Goal: Transaction & Acquisition: Download file/media

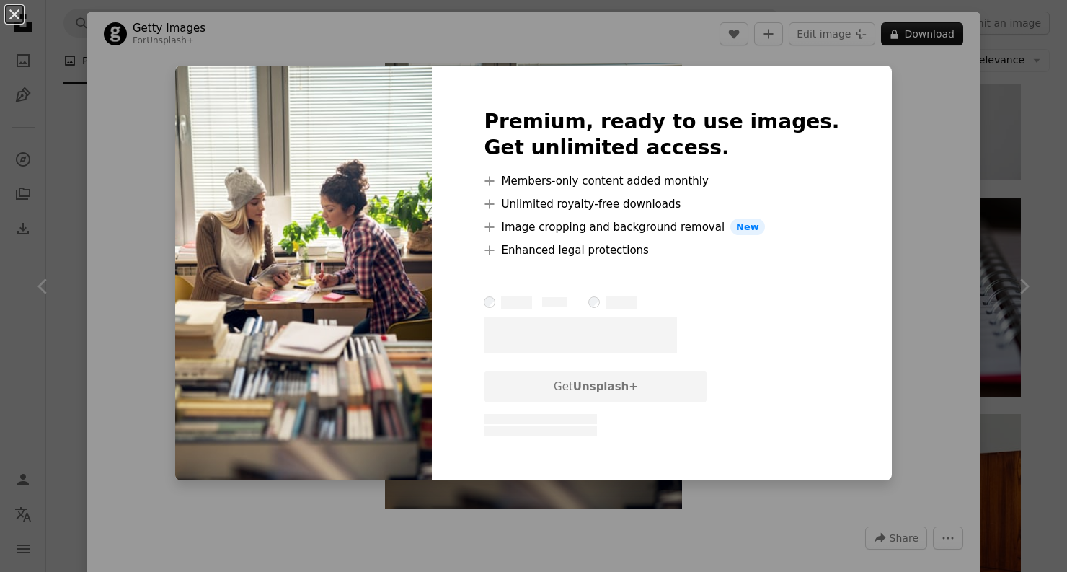
scroll to position [4, 0]
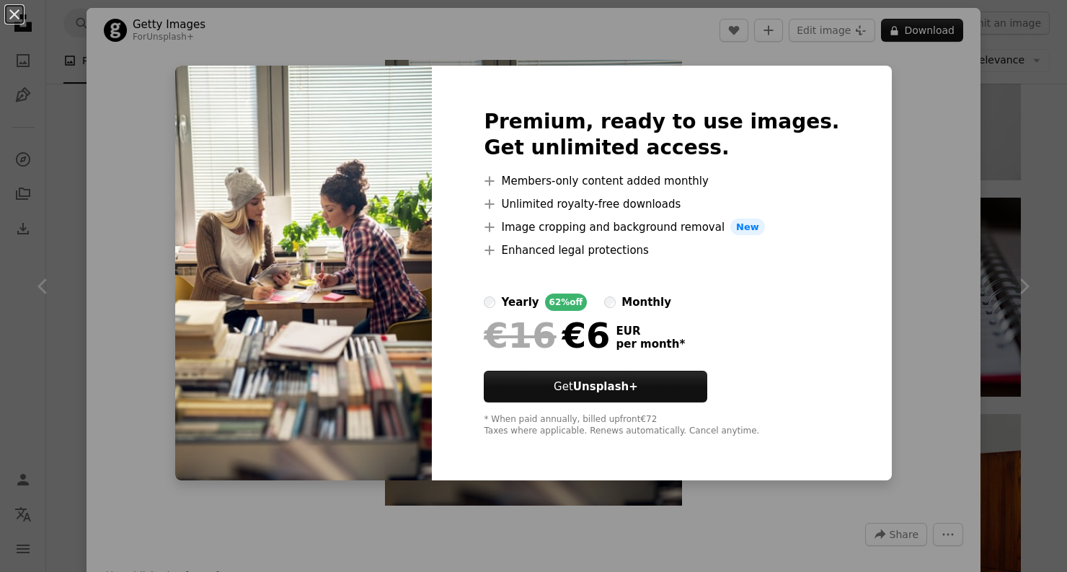
click at [755, 338] on div "€16 €6 EUR per month *" at bounding box center [661, 334] width 355 height 37
click at [870, 303] on div "An X shape Premium, ready to use images. Get unlimited access. A plus sign Memb…" at bounding box center [533, 286] width 1067 height 572
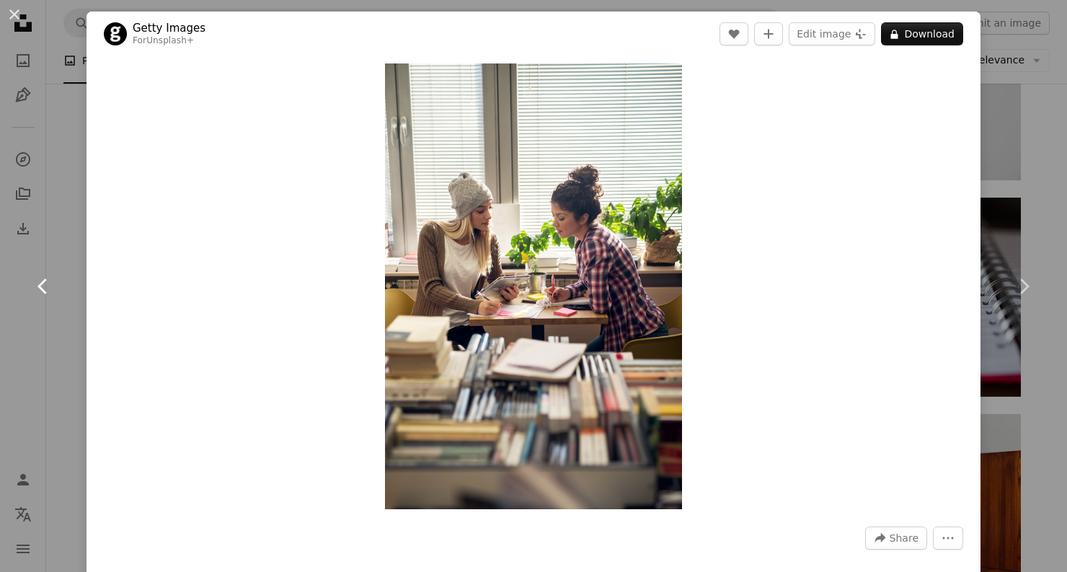
click at [66, 238] on link "Chevron left" at bounding box center [43, 286] width 86 height 138
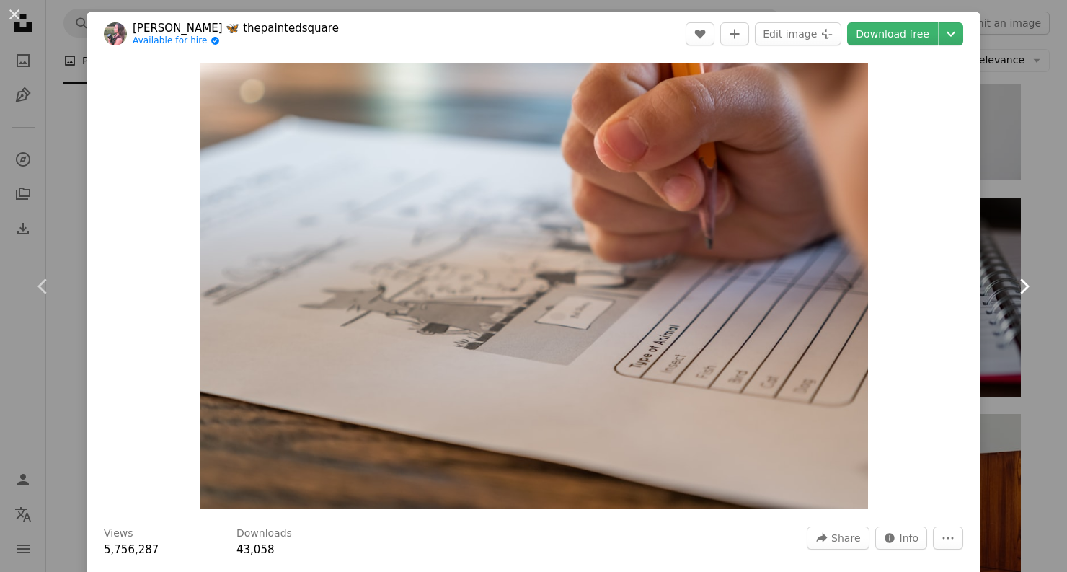
click at [1034, 252] on link "Chevron right" at bounding box center [1023, 286] width 86 height 138
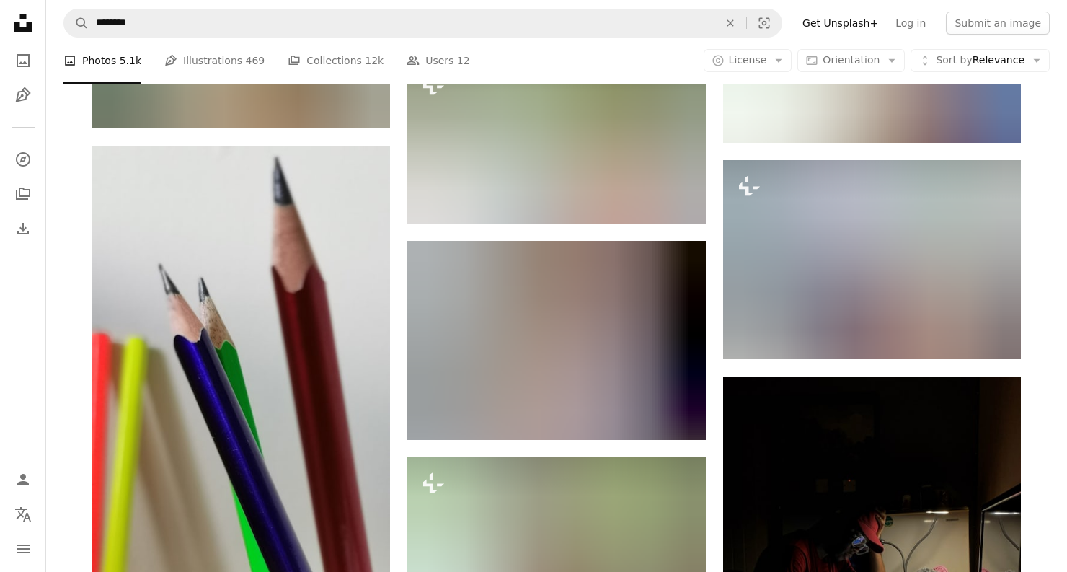
scroll to position [22028, 0]
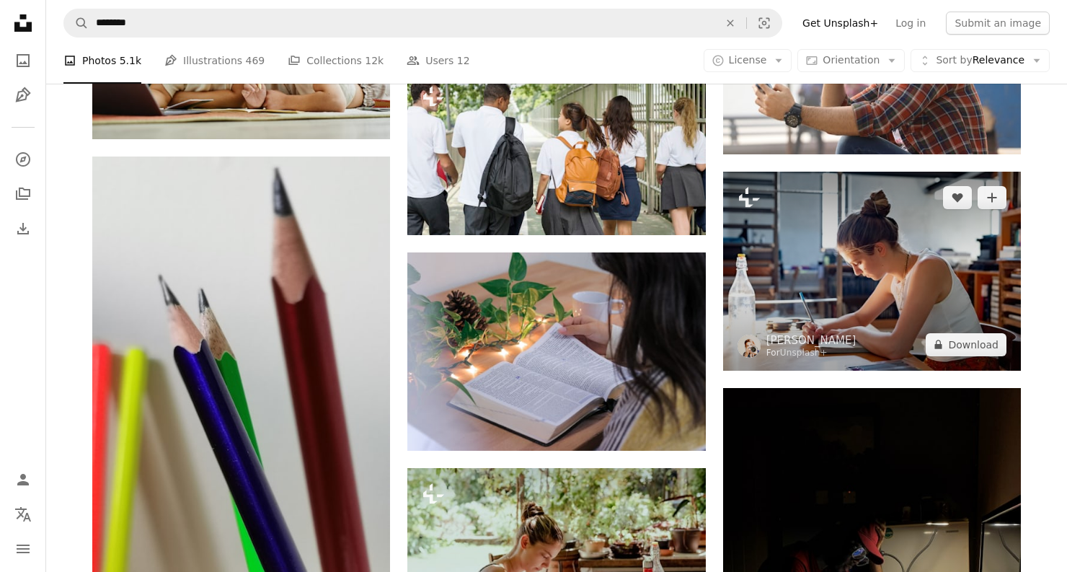
click at [796, 327] on img at bounding box center [872, 271] width 298 height 199
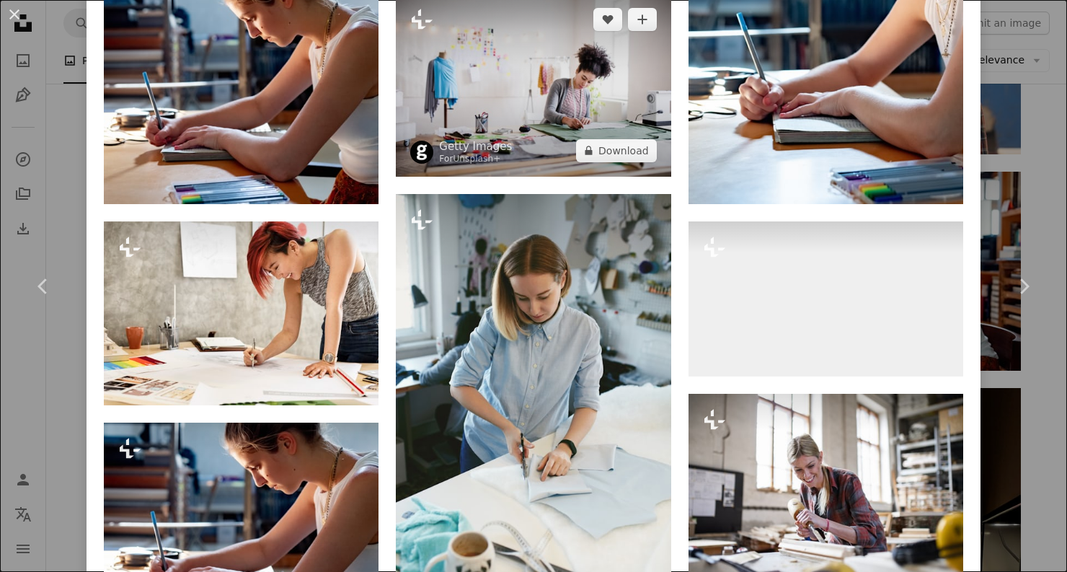
scroll to position [1083, 0]
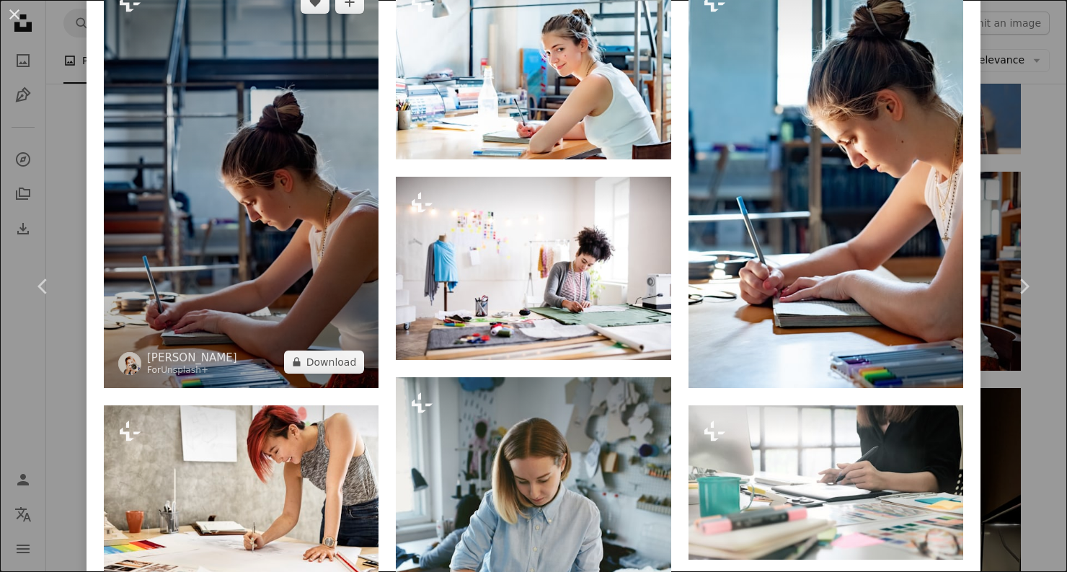
click at [251, 240] on img at bounding box center [241, 182] width 275 height 412
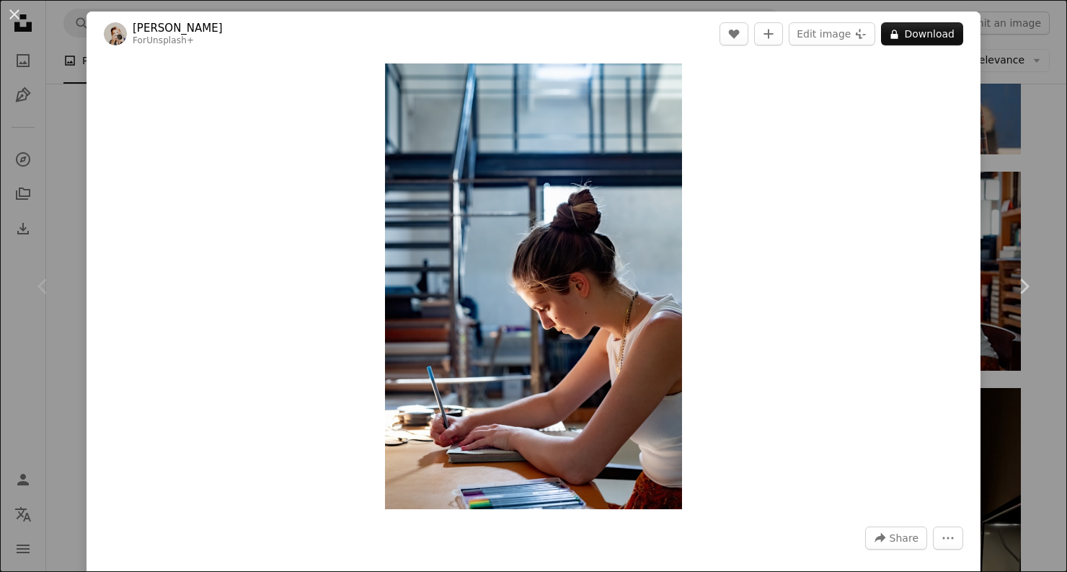
click at [60, 110] on div "An X shape Chevron left Chevron right [PERSON_NAME] For Unsplash+ A heart A plu…" at bounding box center [533, 286] width 1067 height 572
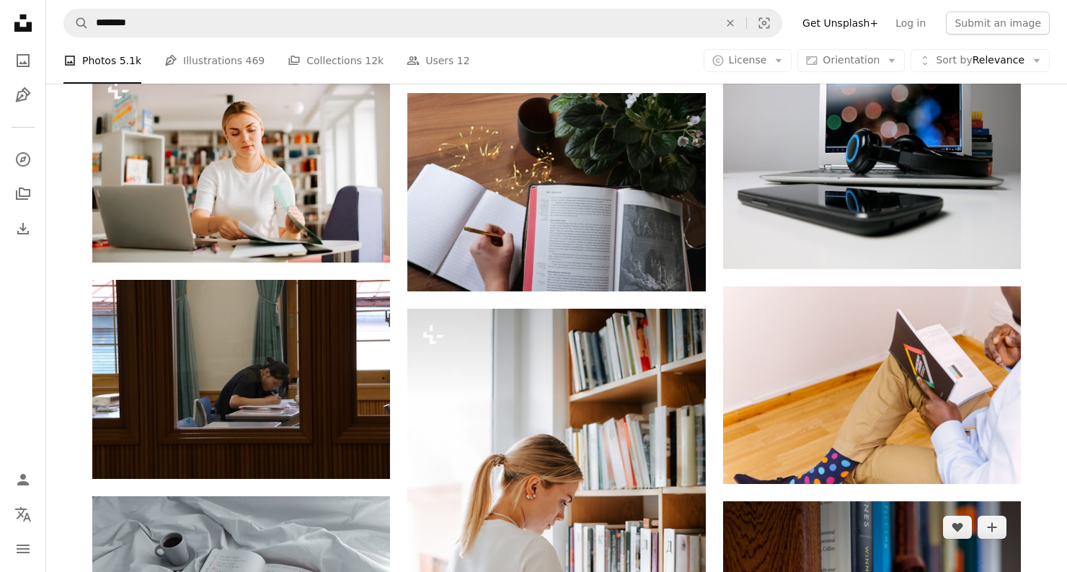
scroll to position [23247, 0]
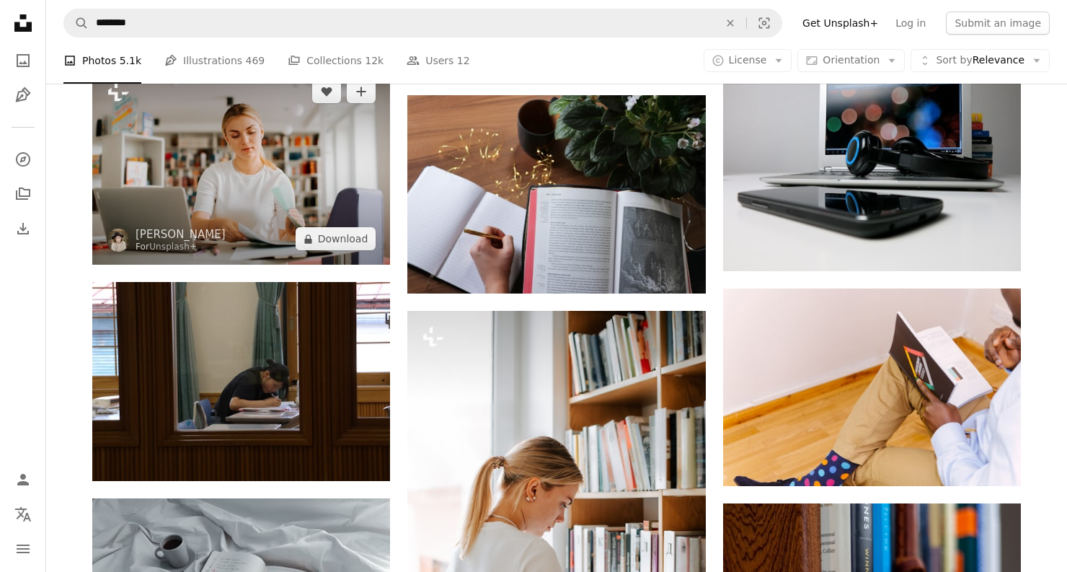
click at [312, 190] on img at bounding box center [241, 165] width 298 height 199
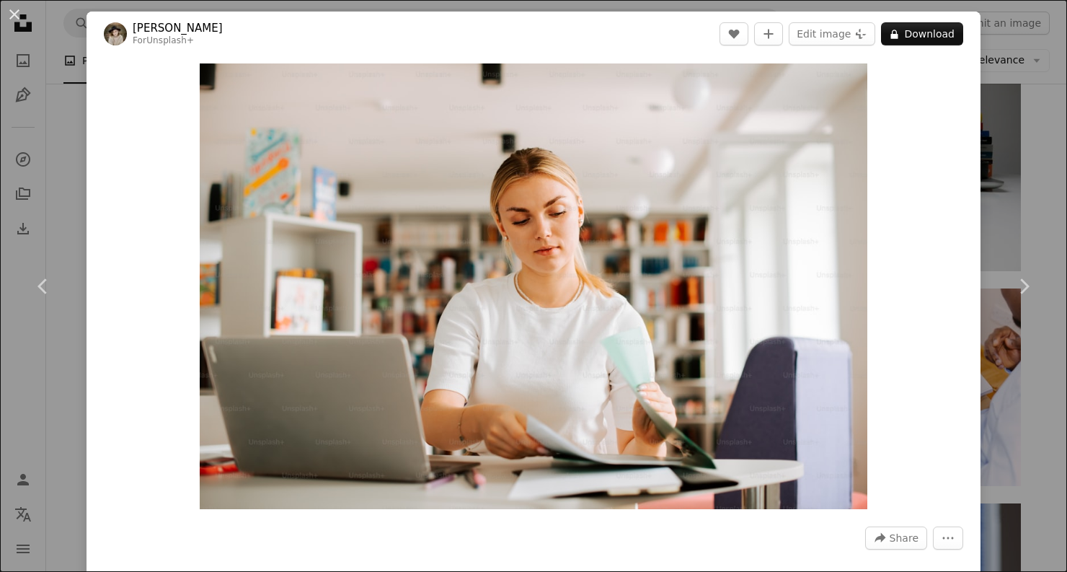
click at [86, 179] on div "An X shape Chevron left Chevron right [PERSON_NAME] For Unsplash+ A heart A plu…" at bounding box center [533, 286] width 1067 height 572
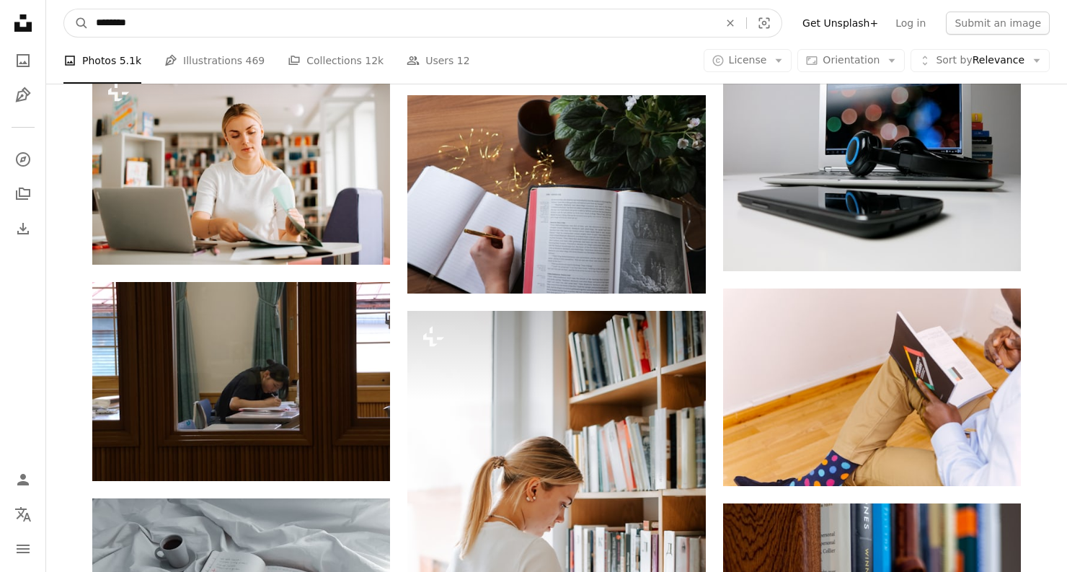
click at [153, 32] on input "********" at bounding box center [402, 22] width 626 height 27
type input "**********"
click at [76, 23] on button "A magnifying glass" at bounding box center [76, 22] width 25 height 27
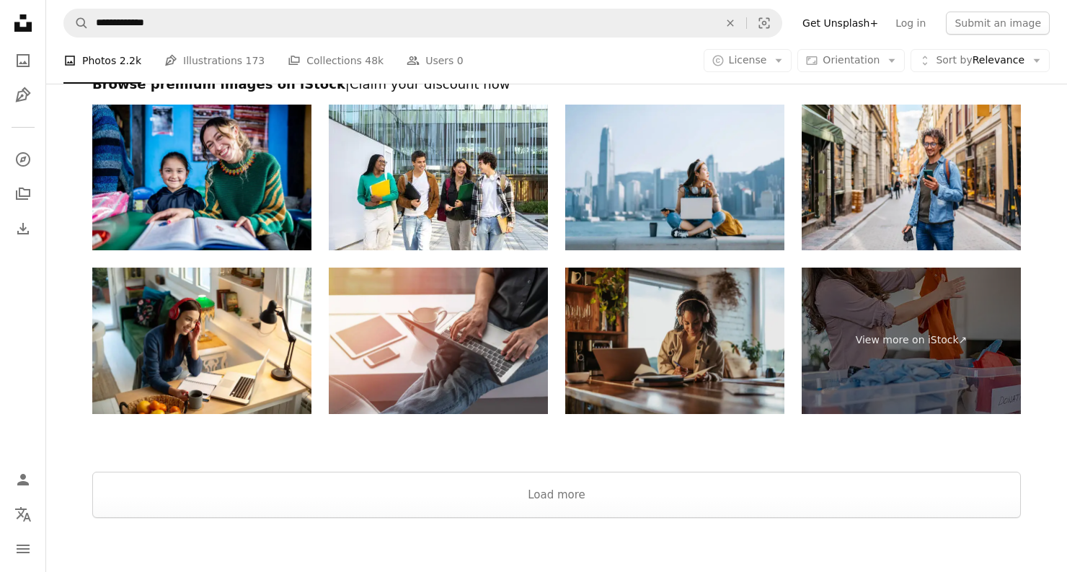
scroll to position [2749, 0]
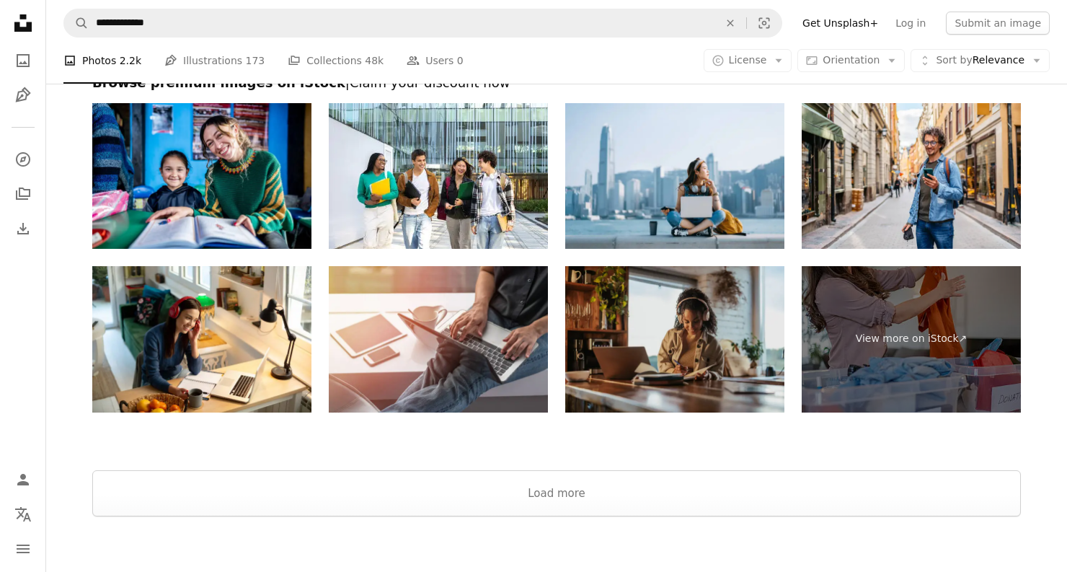
click at [644, 306] on img at bounding box center [674, 339] width 219 height 146
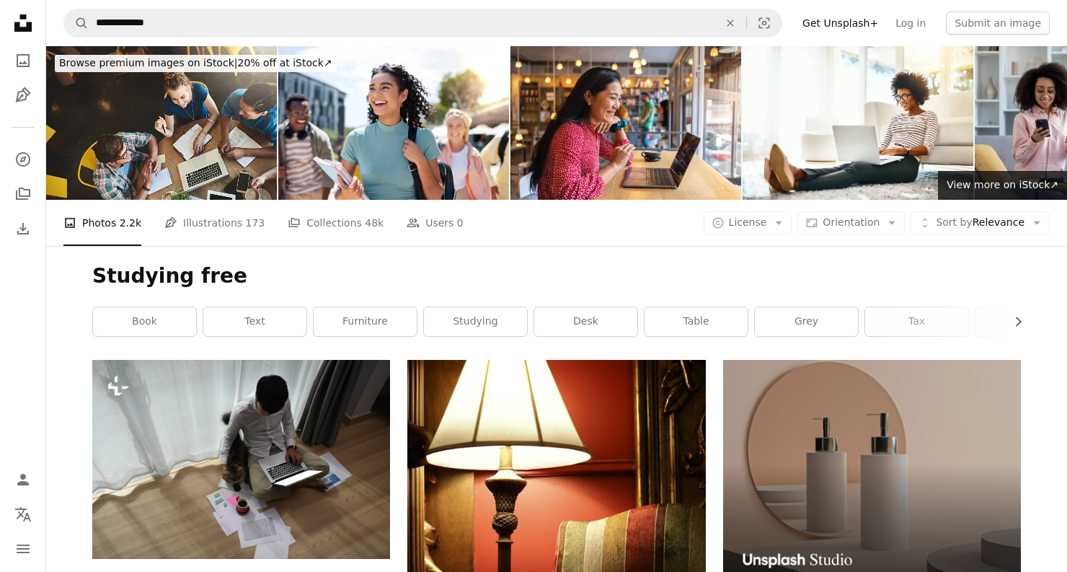
scroll to position [0, 0]
click at [18, 54] on icon "Photos" at bounding box center [23, 60] width 13 height 13
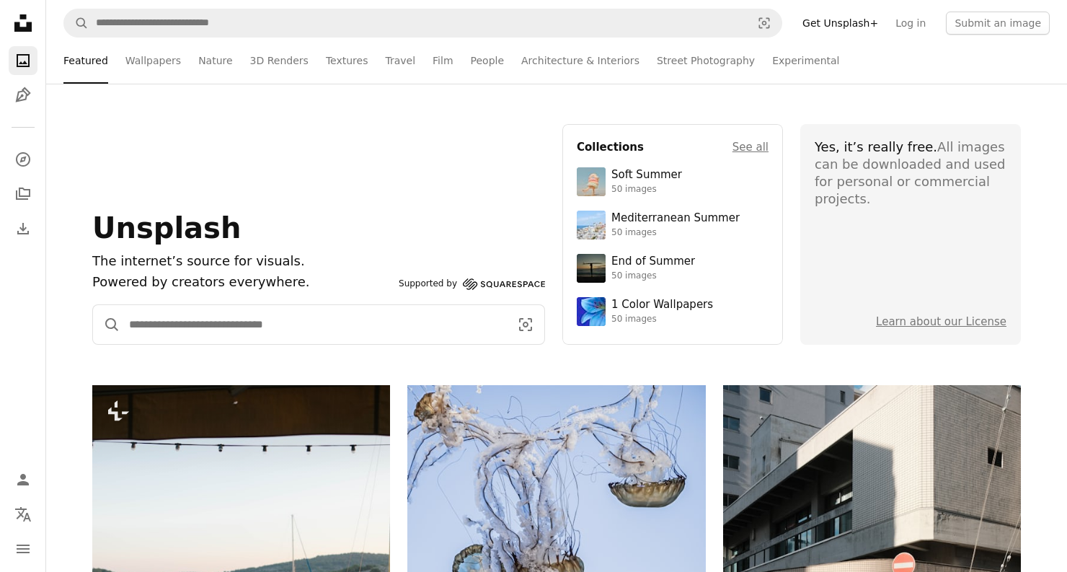
click at [257, 324] on input "Find visuals sitewide" at bounding box center [313, 324] width 386 height 39
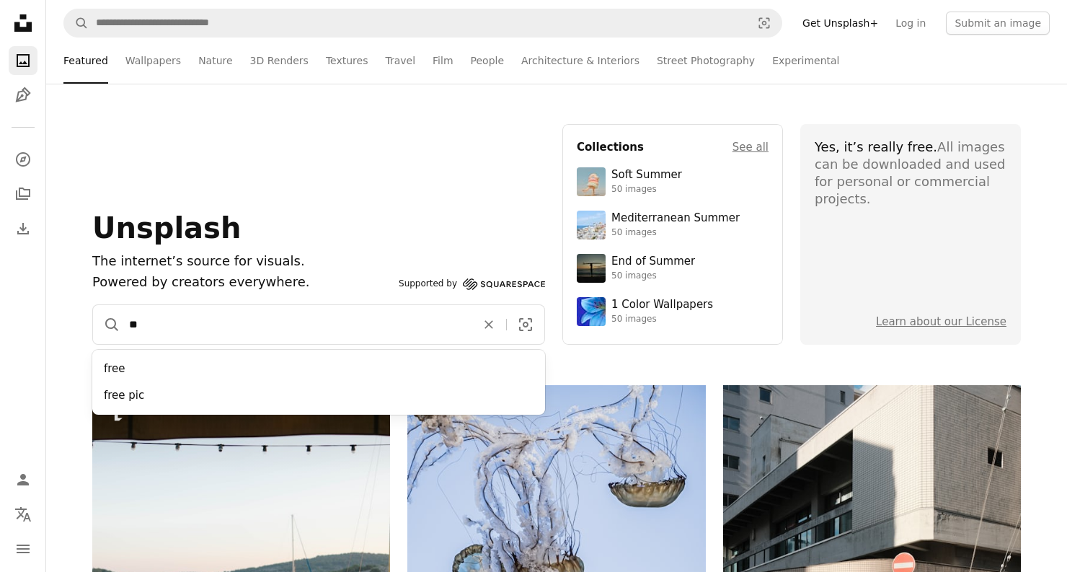
type input "*"
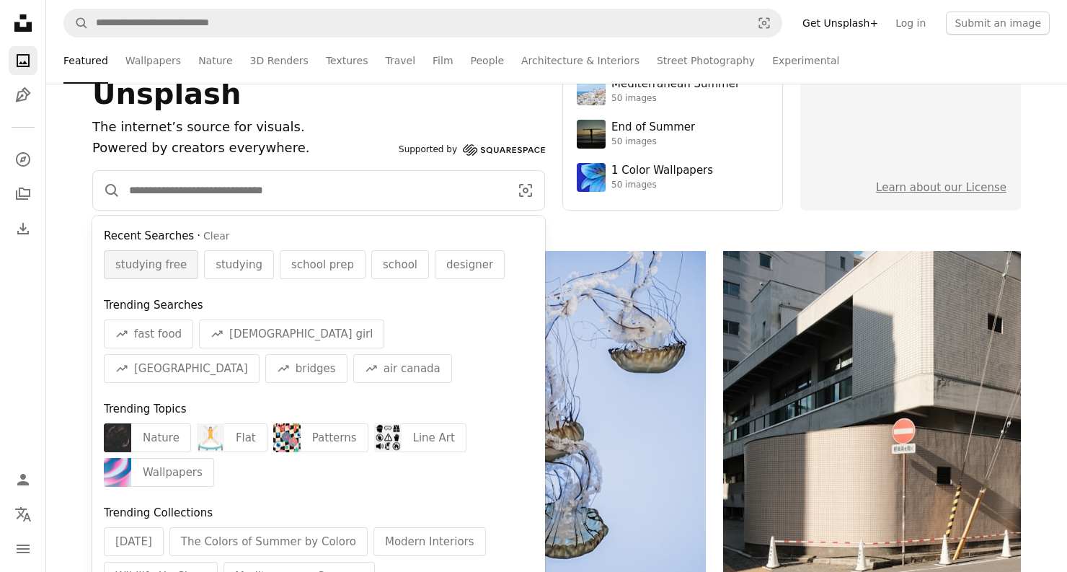
scroll to position [133, 0]
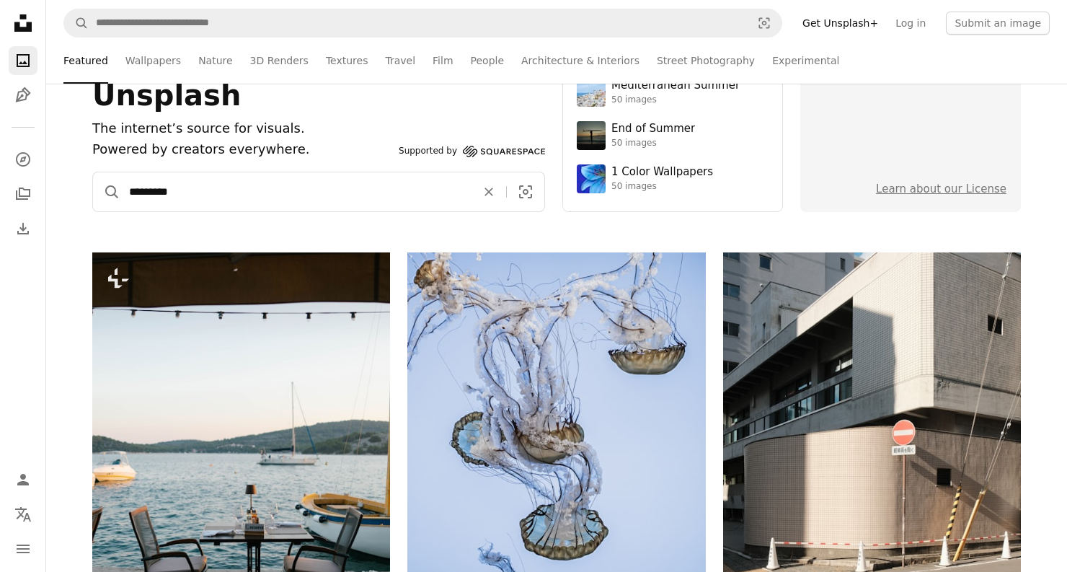
type input "********"
click at [107, 192] on button "A magnifying glass" at bounding box center [106, 191] width 27 height 39
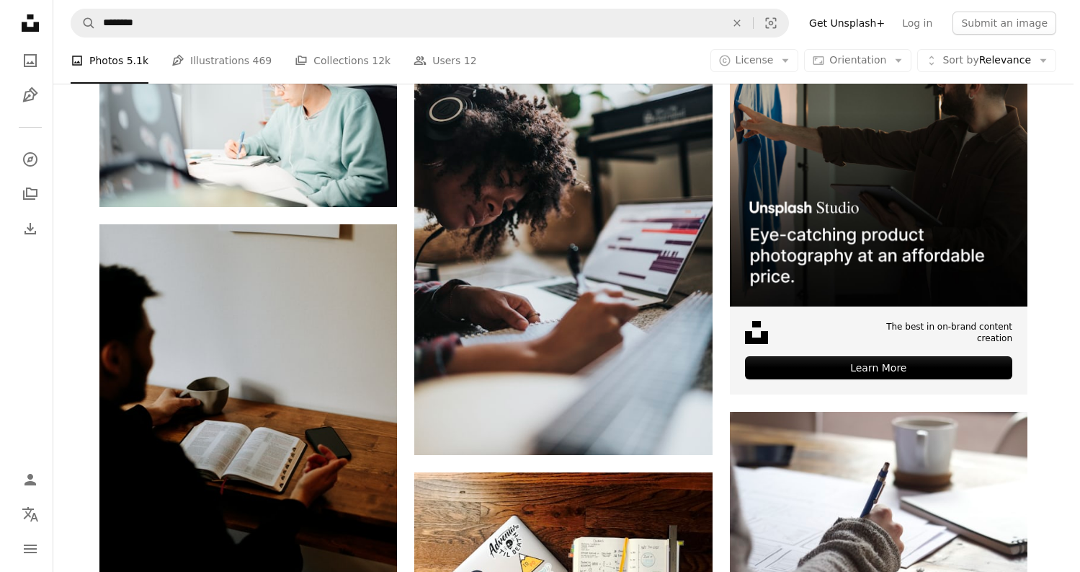
scroll to position [352, 0]
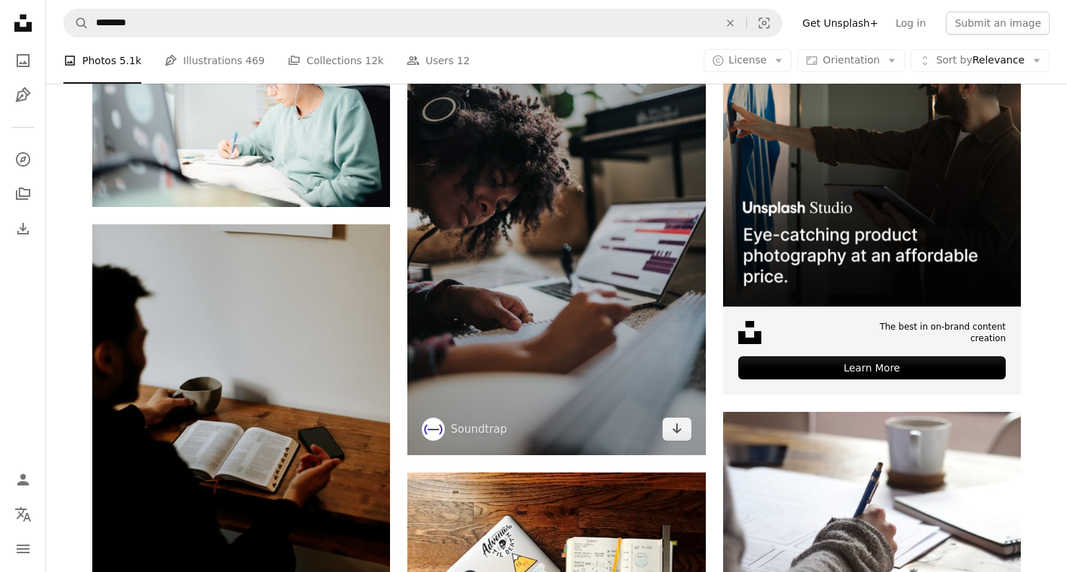
click at [567, 271] on img at bounding box center [556, 231] width 298 height 447
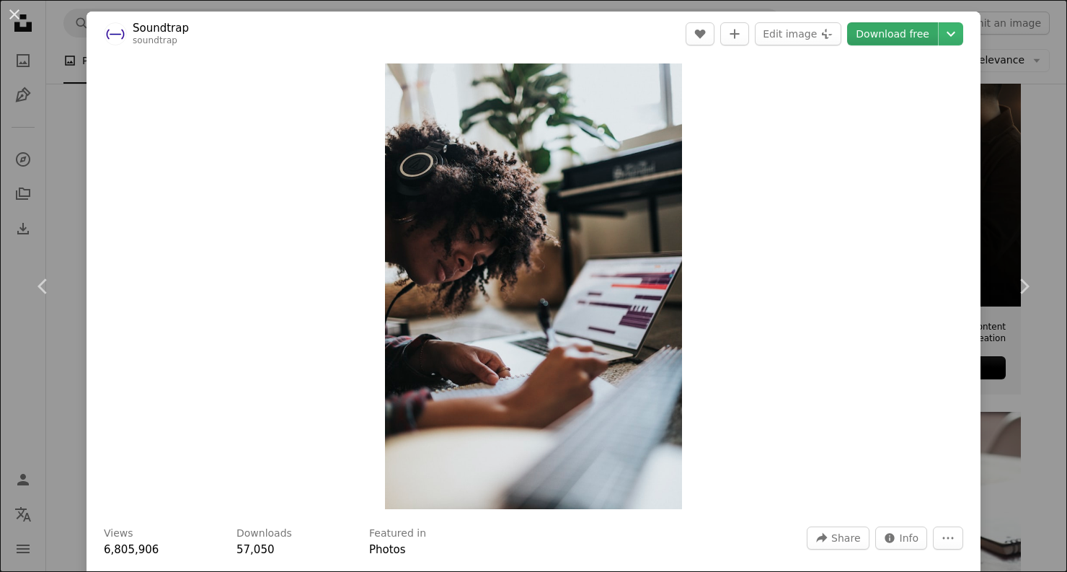
click at [905, 35] on link "Download free" at bounding box center [892, 33] width 91 height 23
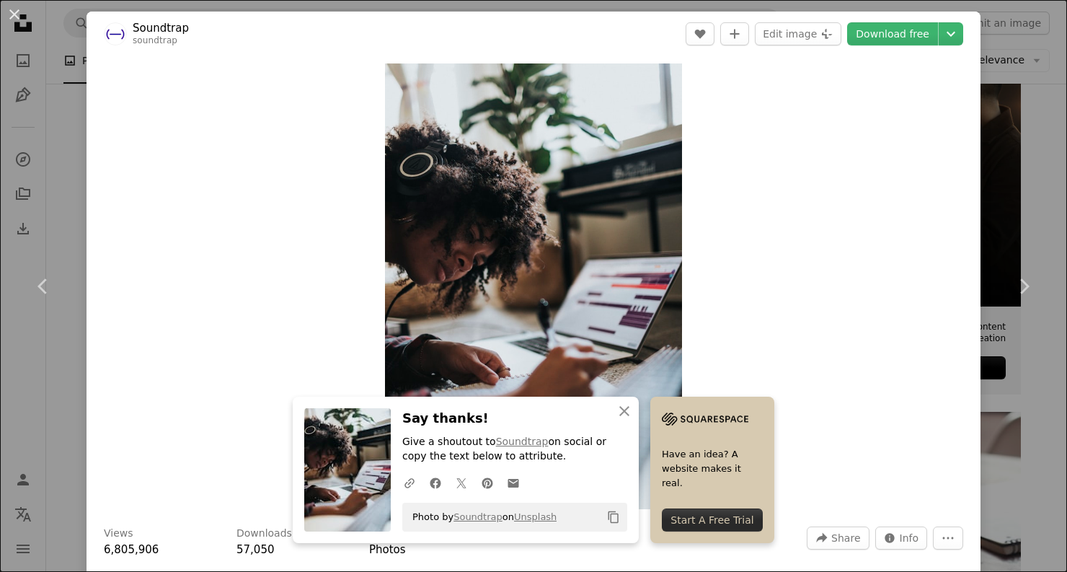
click at [801, 190] on div "Zoom in" at bounding box center [533, 286] width 894 height 460
